Goal: Transaction & Acquisition: Purchase product/service

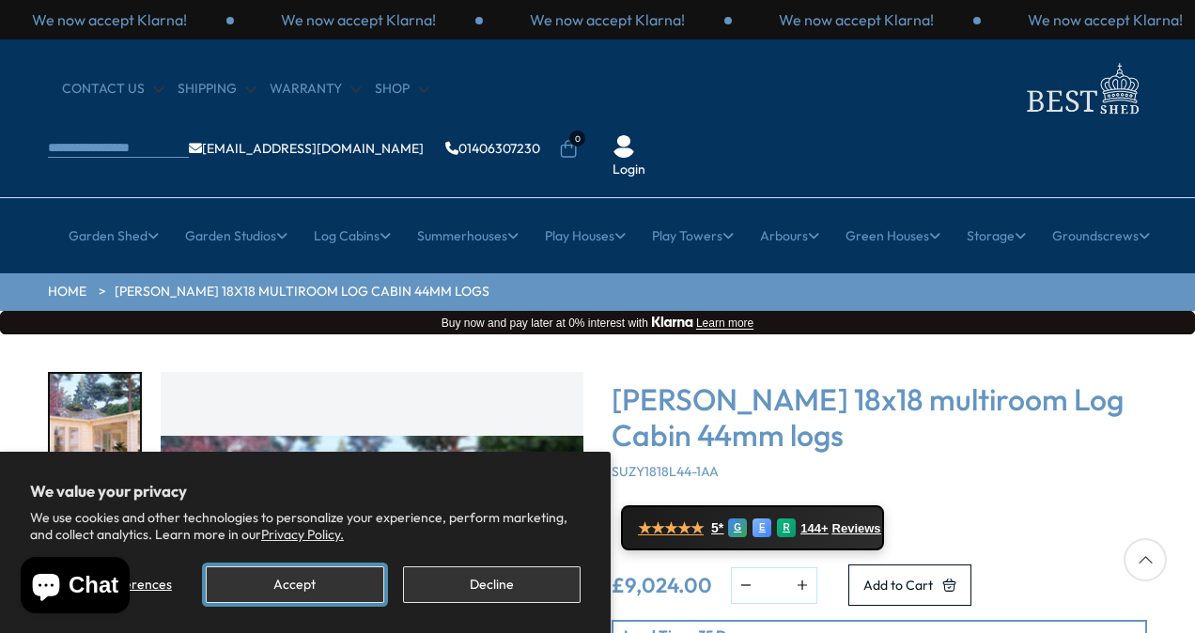
click at [314, 582] on button "Accept" at bounding box center [295, 584] width 178 height 37
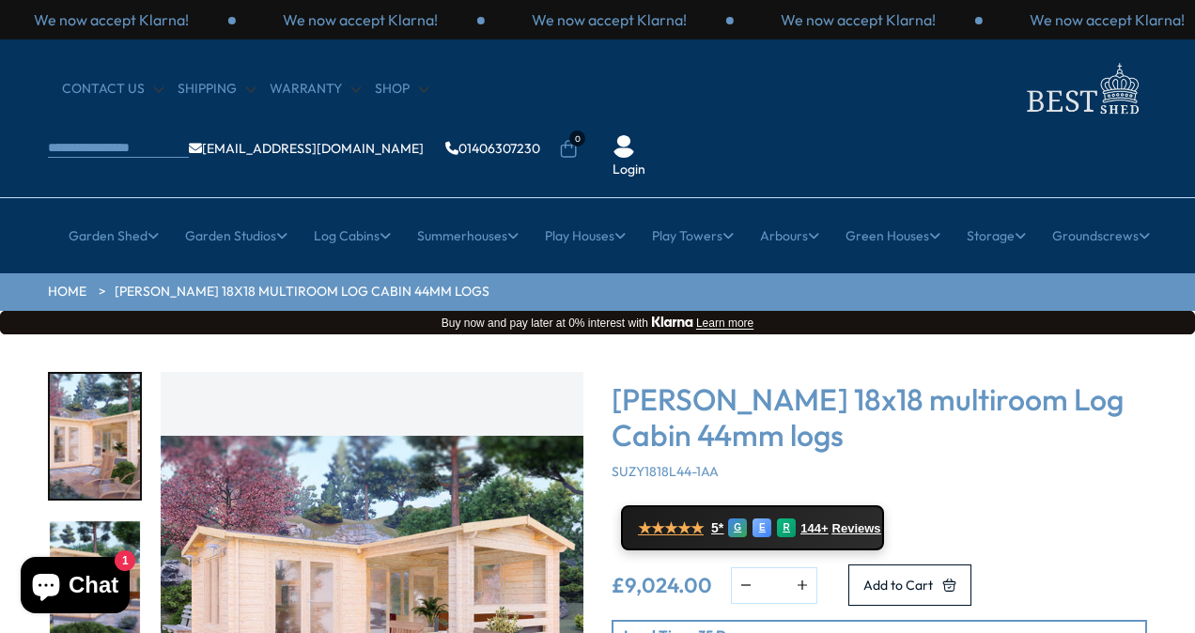
click at [414, 479] on img "1 / 7" at bounding box center [372, 583] width 423 height 423
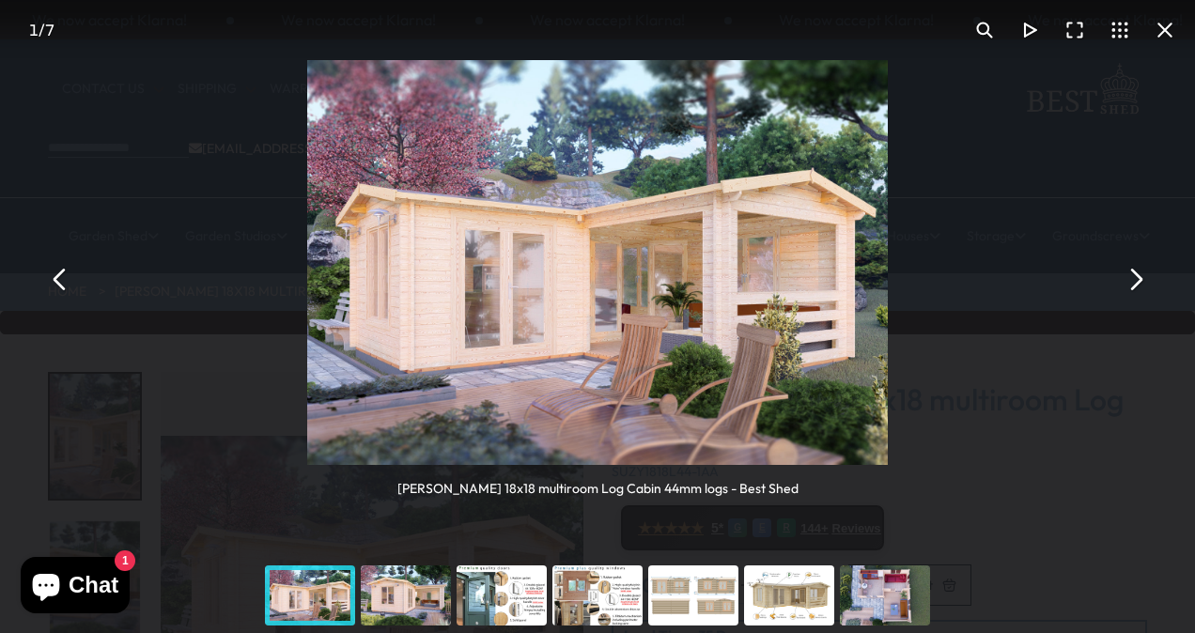
click at [1138, 278] on button "You can close this modal content with the ESC key" at bounding box center [1134, 278] width 45 height 45
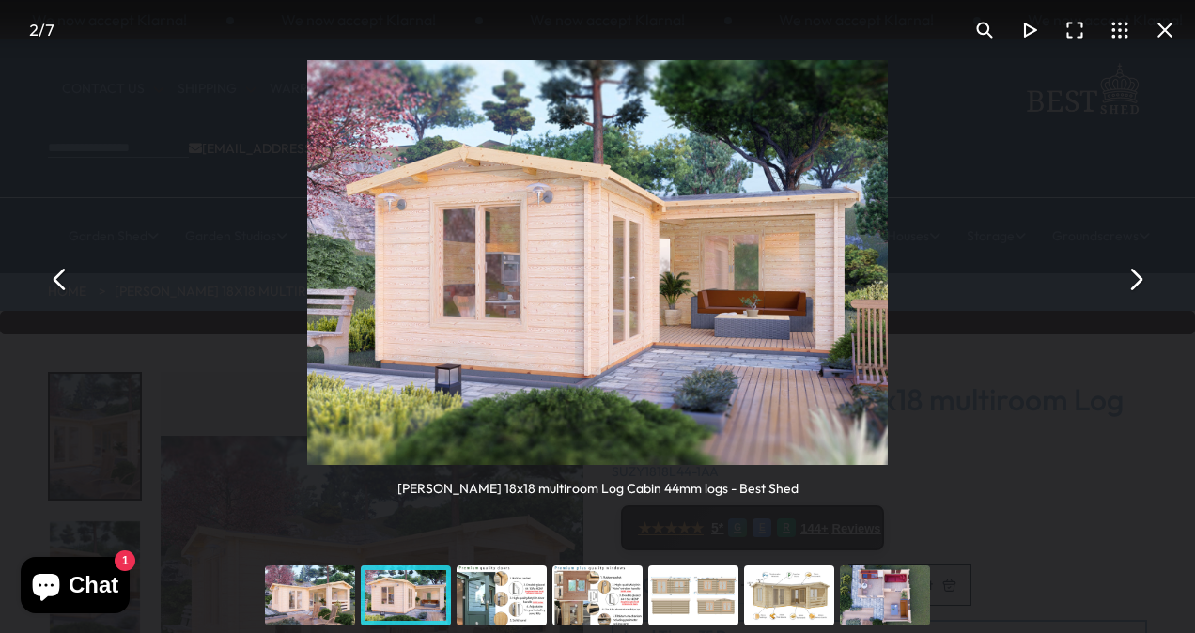
click at [1138, 278] on button "You can close this modal content with the ESC key" at bounding box center [1134, 278] width 45 height 45
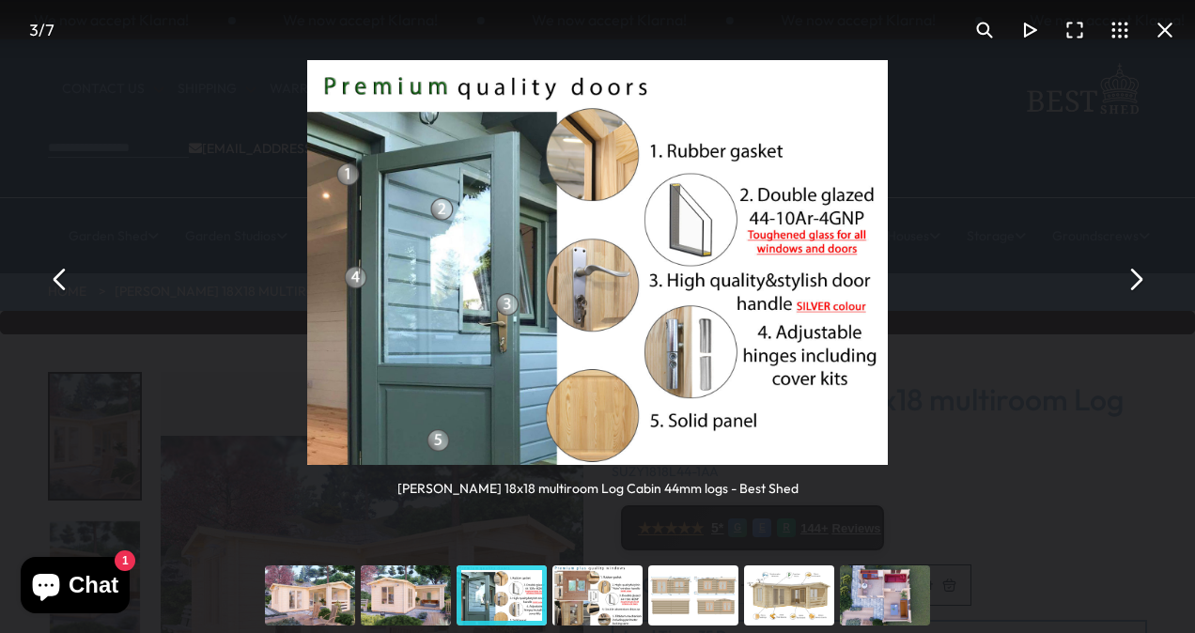
click at [1138, 278] on button "You can close this modal content with the ESC key" at bounding box center [1134, 278] width 45 height 45
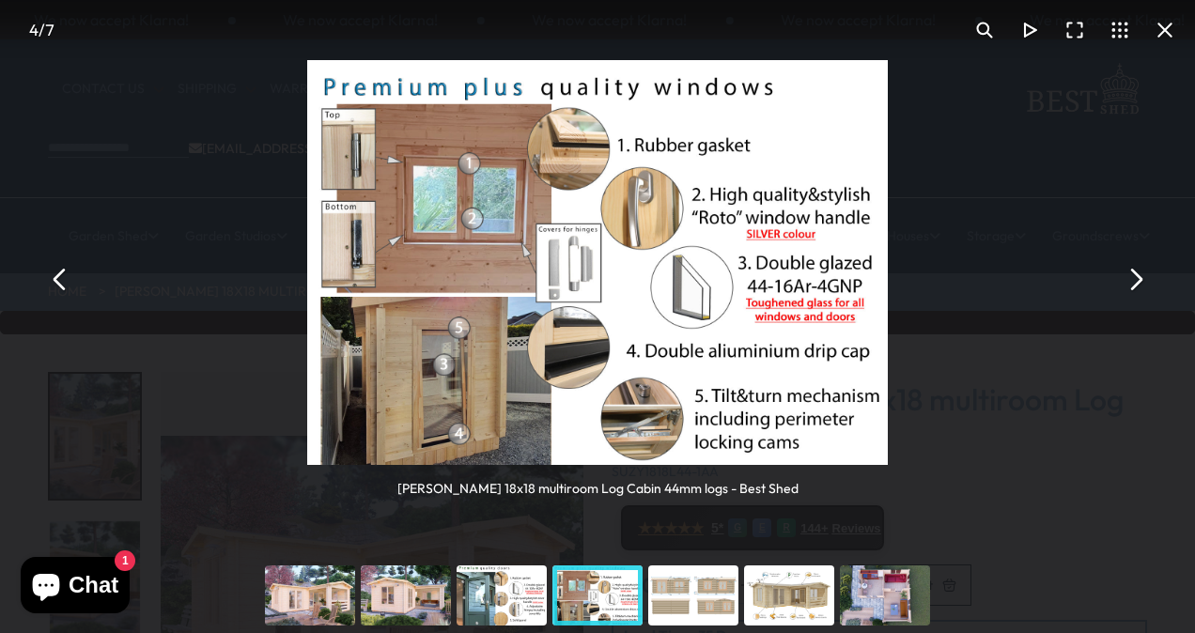
click at [1138, 278] on button "You can close this modal content with the ESC key" at bounding box center [1134, 278] width 45 height 45
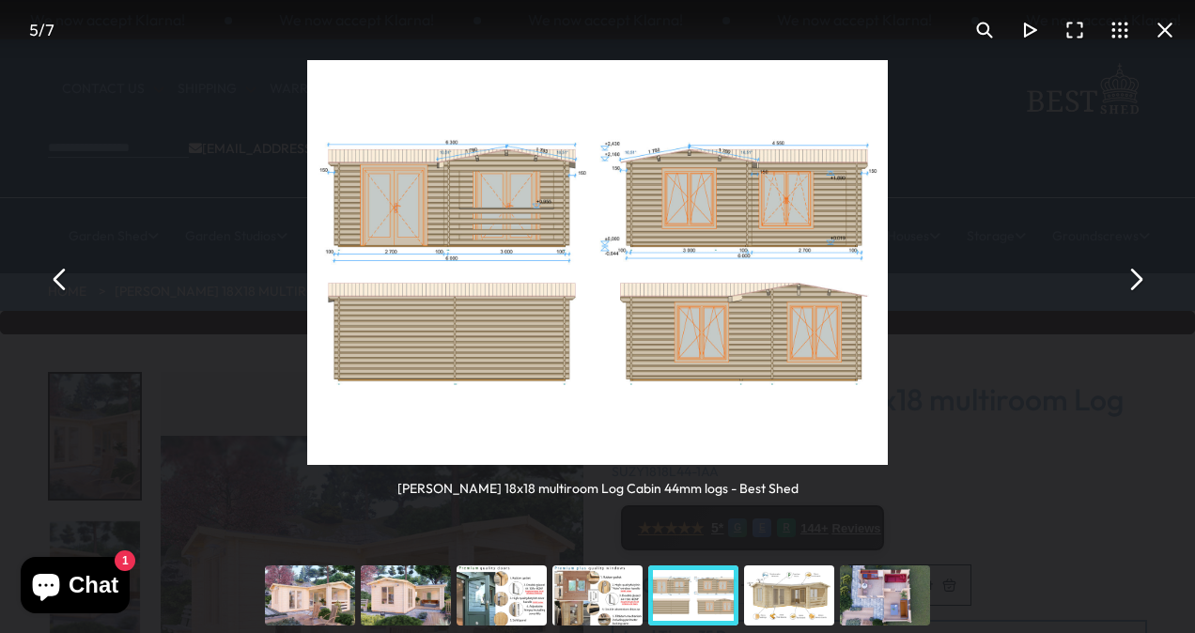
click at [1138, 278] on button "You can close this modal content with the ESC key" at bounding box center [1134, 278] width 45 height 45
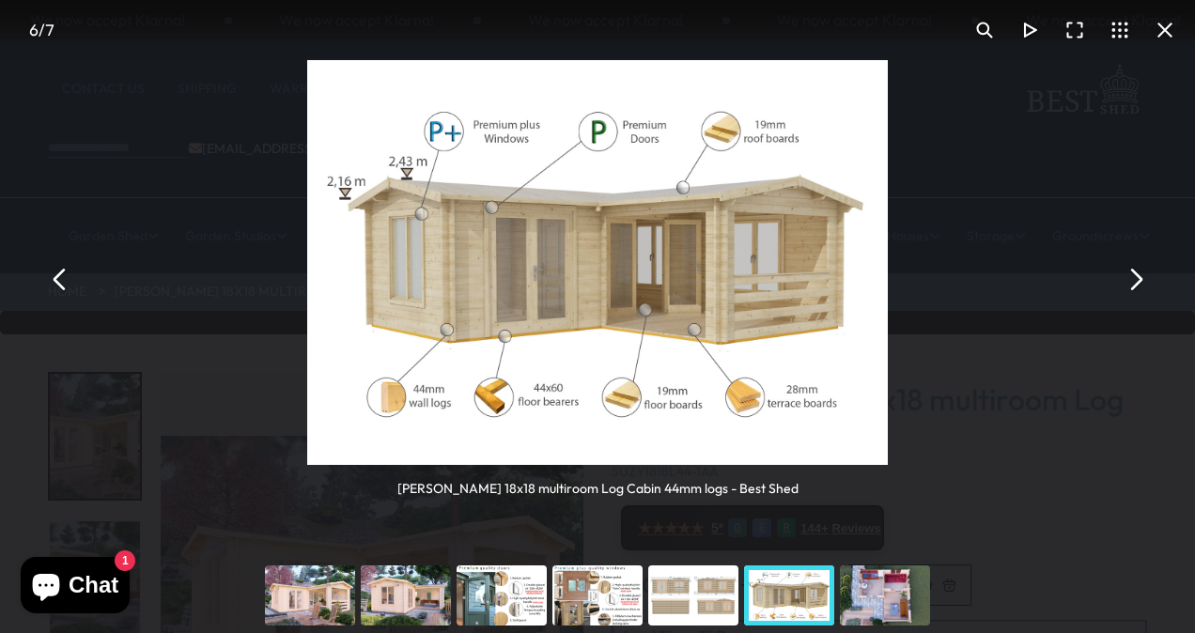
click at [1138, 278] on button "You can close this modal content with the ESC key" at bounding box center [1134, 278] width 45 height 45
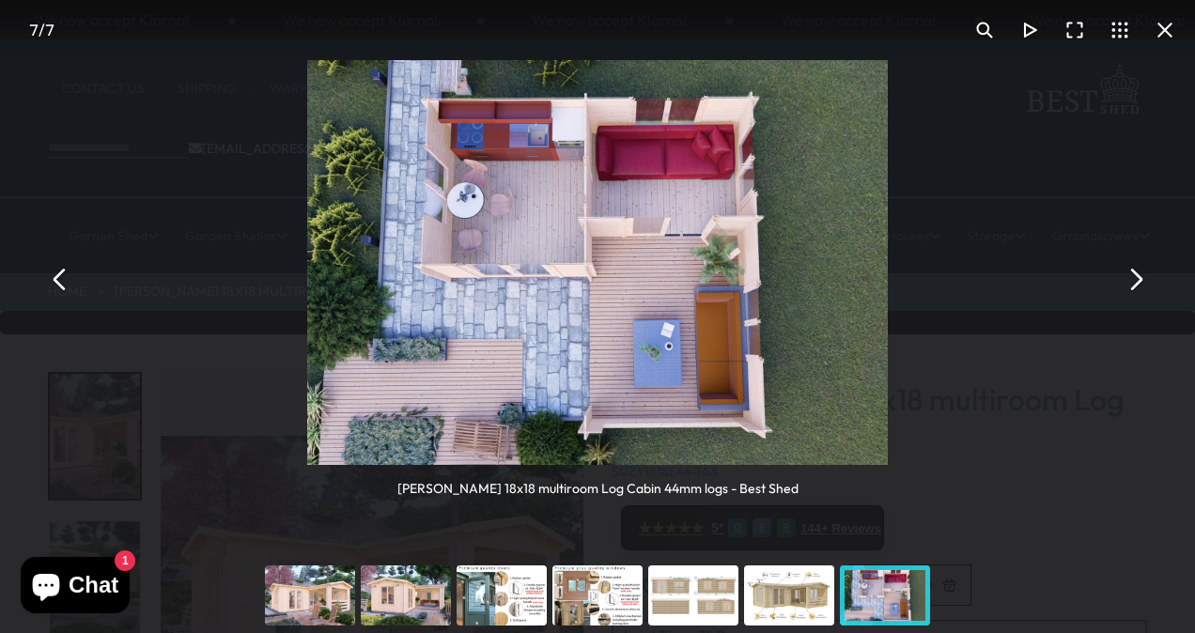
click at [1138, 278] on button "You can close this modal content with the ESC key" at bounding box center [1134, 278] width 45 height 45
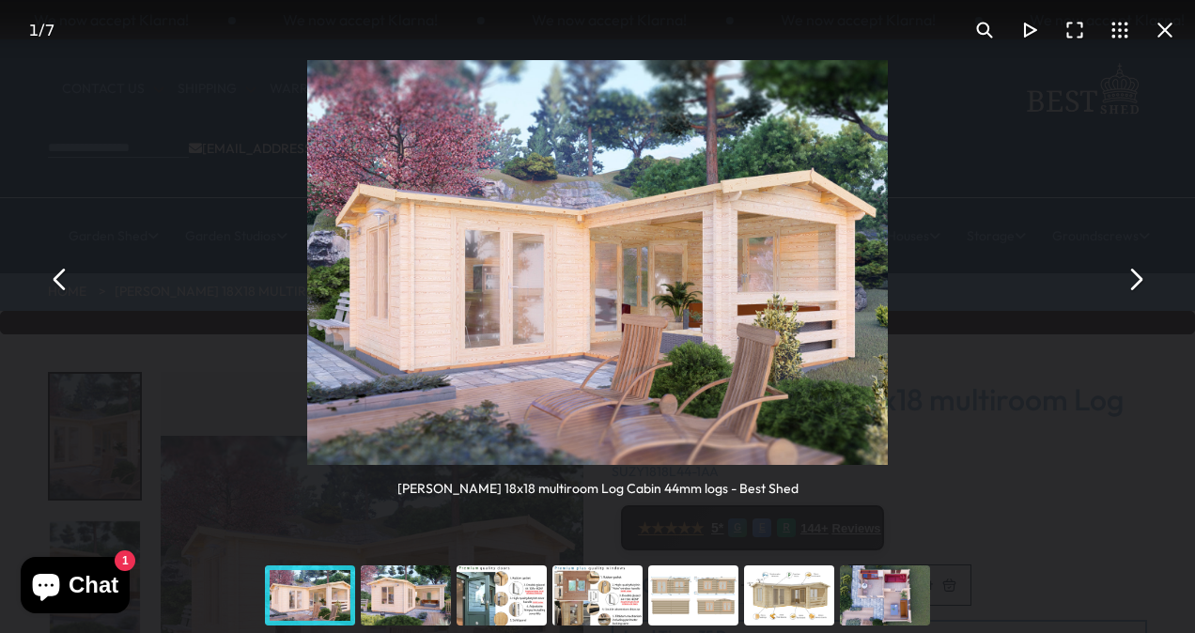
click at [1138, 278] on button "You can close this modal content with the ESC key" at bounding box center [1134, 278] width 45 height 45
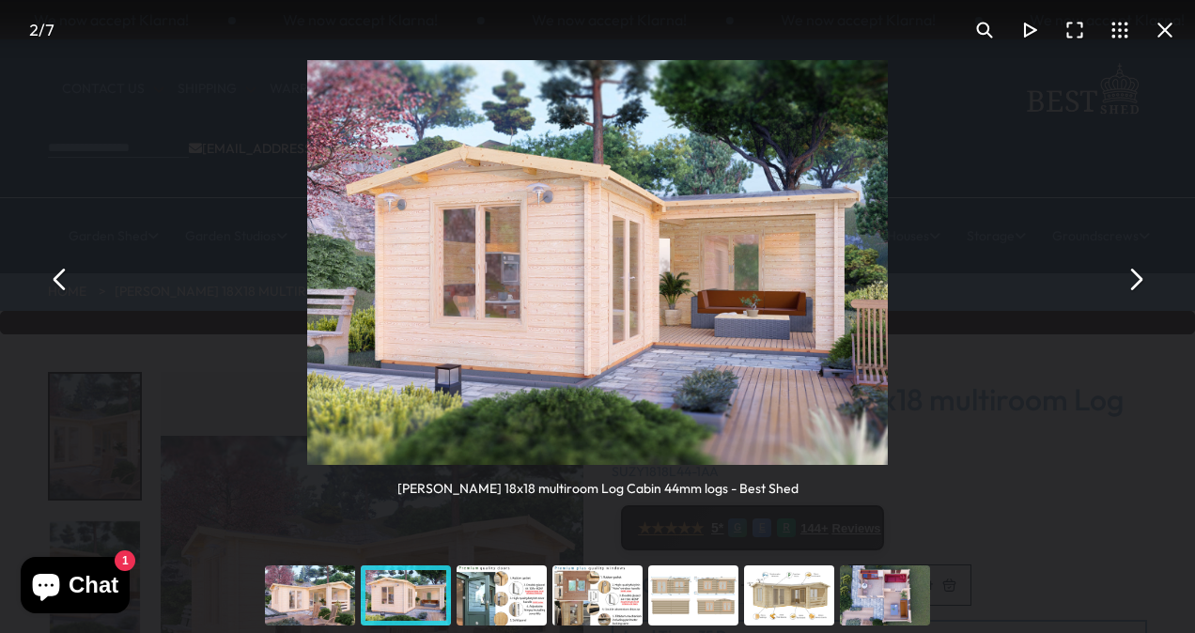
click at [1138, 278] on button "You can close this modal content with the ESC key" at bounding box center [1134, 278] width 45 height 45
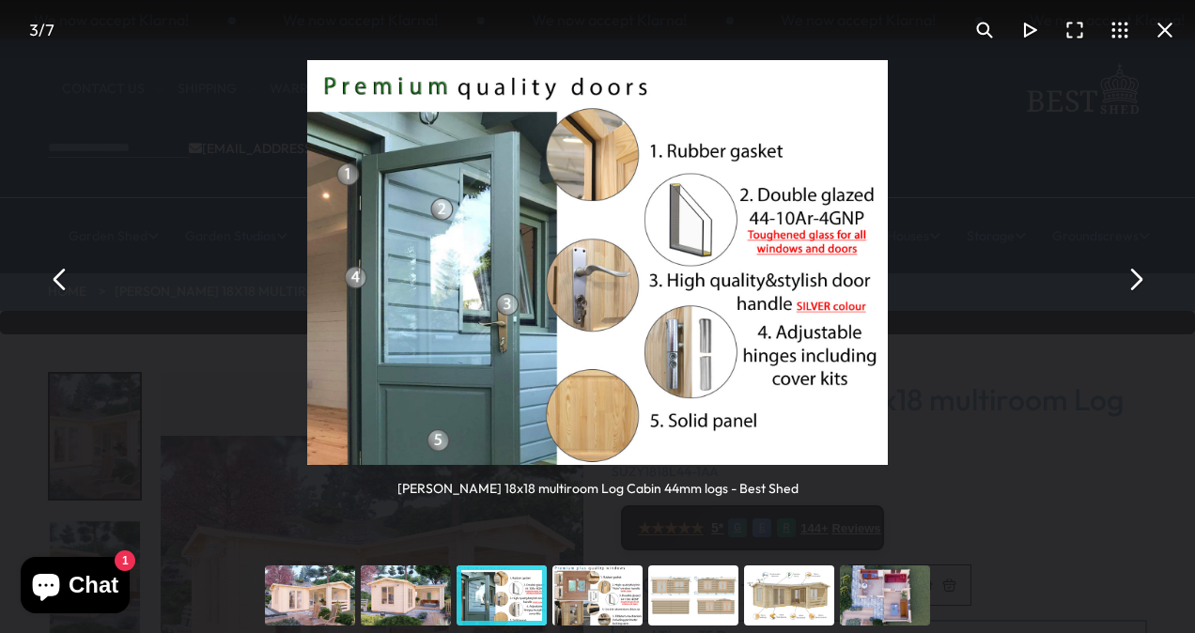
click at [1138, 278] on button "You can close this modal content with the ESC key" at bounding box center [1134, 278] width 45 height 45
